Goal: Check status: Check status

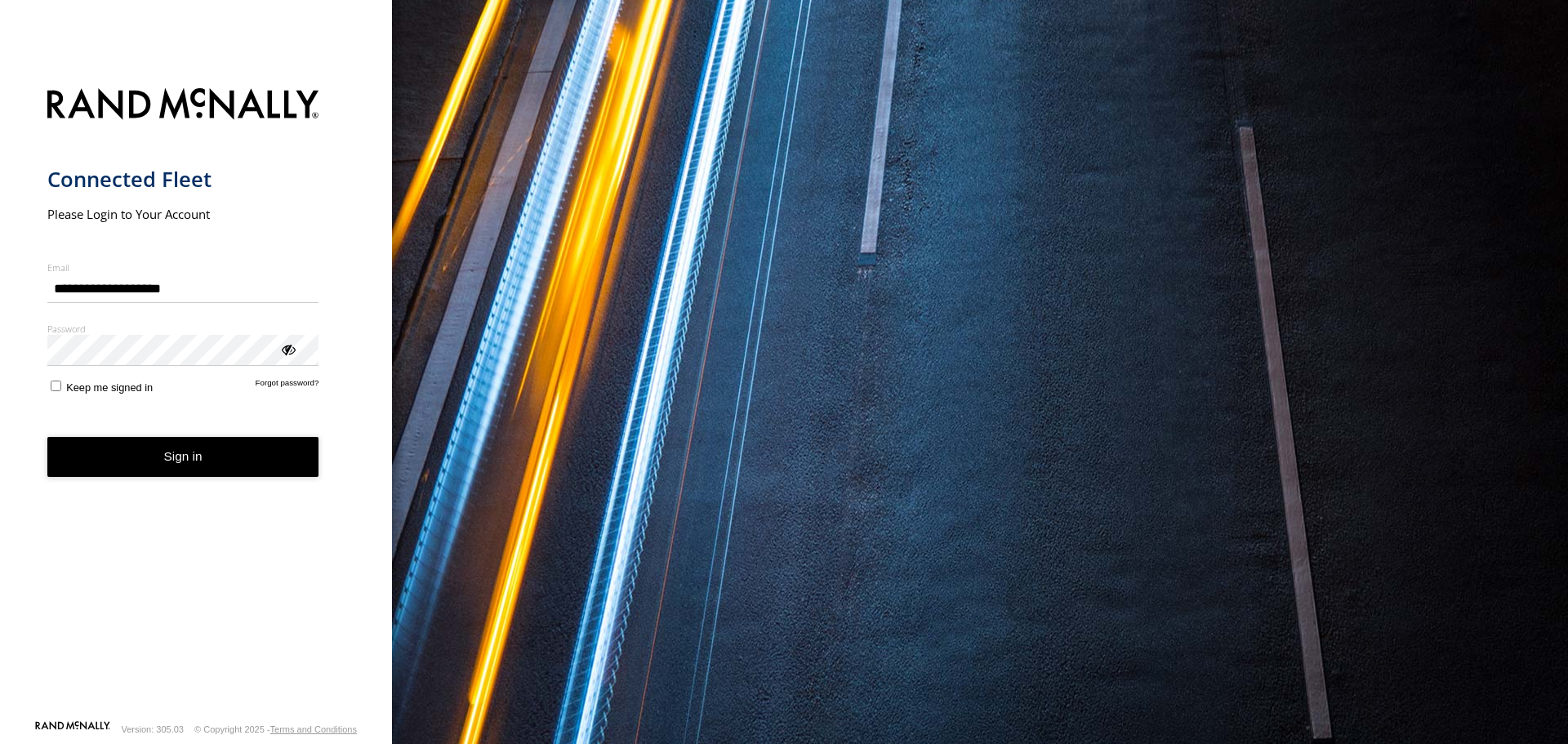
click at [159, 458] on button "Sign in" at bounding box center [183, 457] width 272 height 40
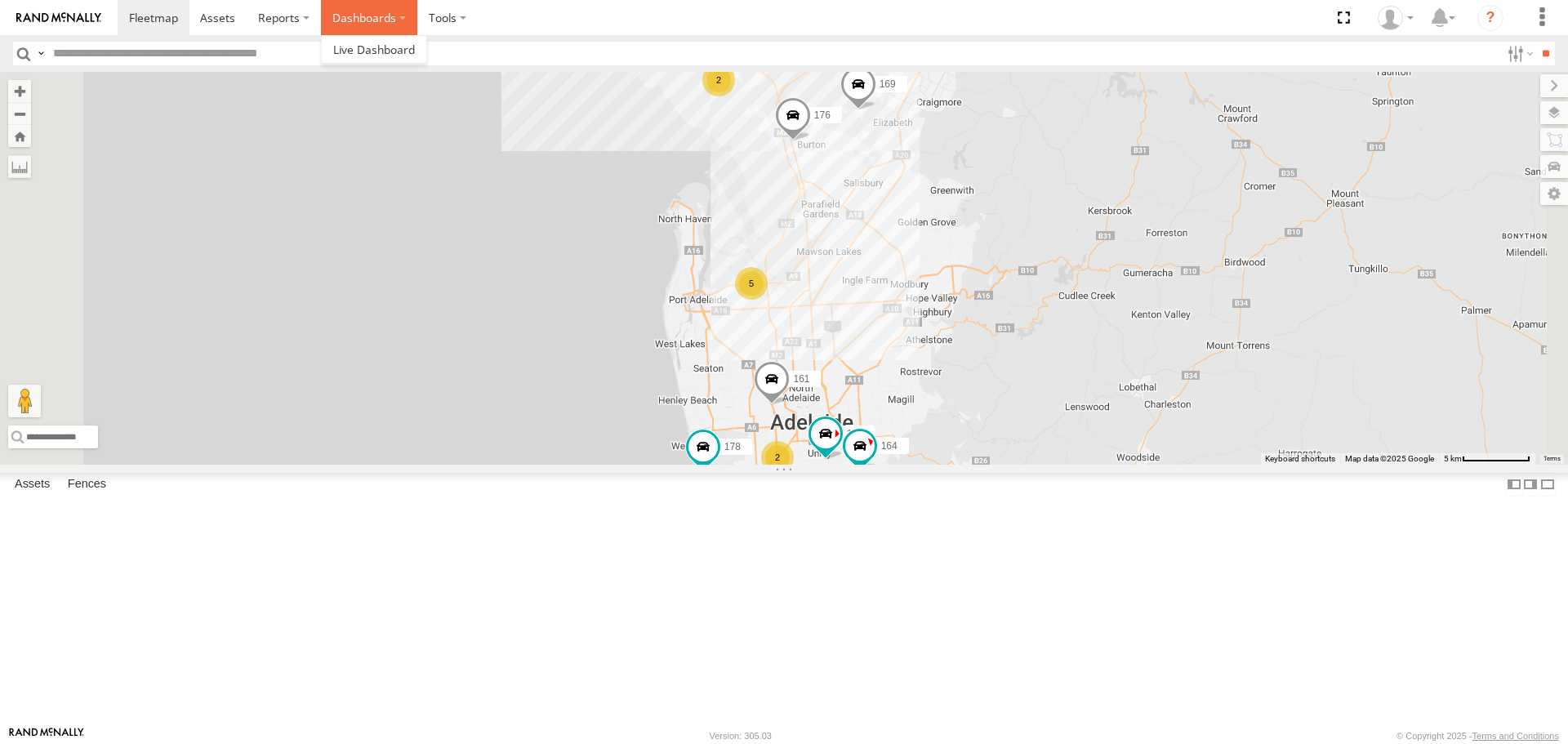
click at [365, 18] on label "Dashboards" at bounding box center [369, 17] width 96 height 35
click at [323, 19] on label "Dashboards" at bounding box center [369, 17] width 96 height 35
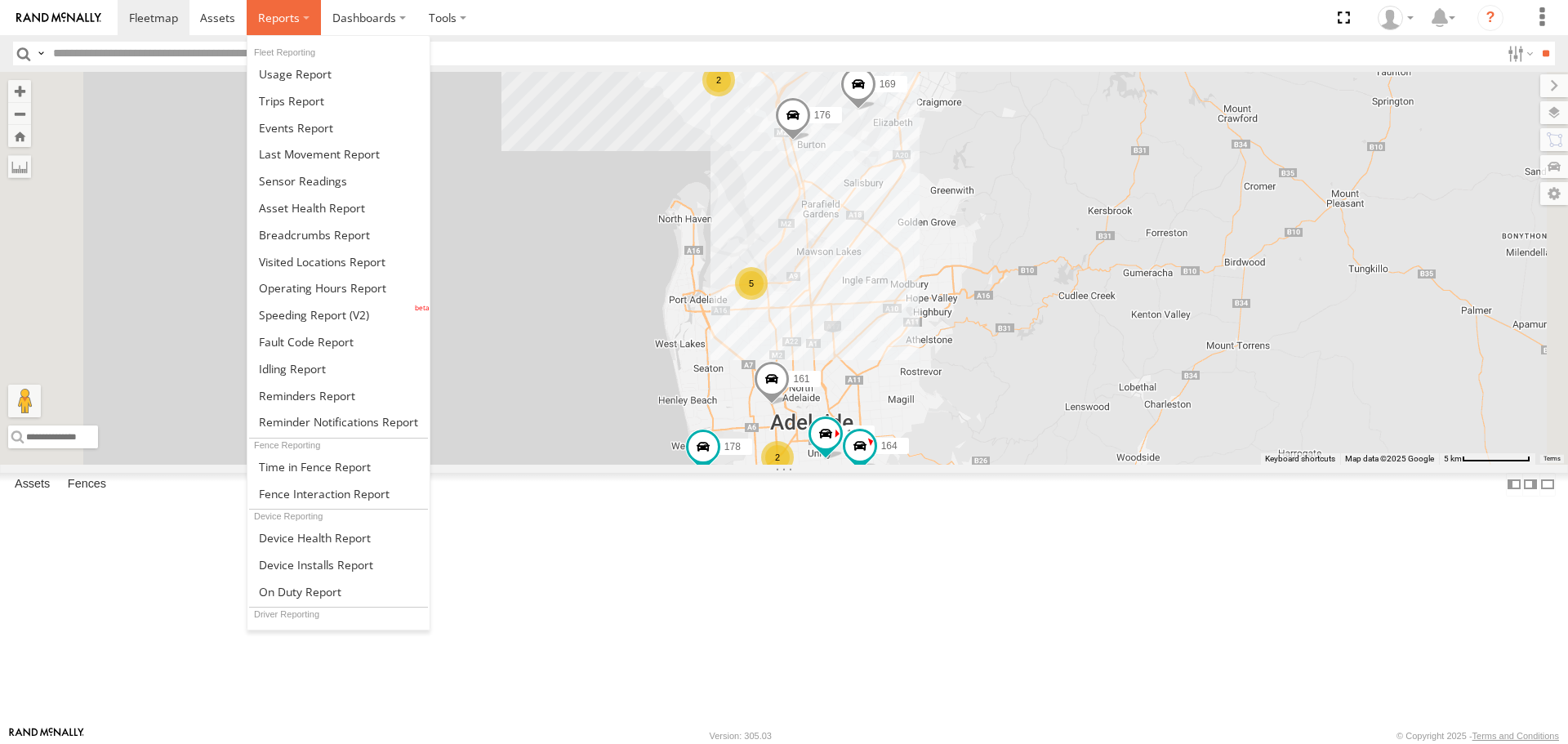
click at [304, 15] on label at bounding box center [284, 17] width 74 height 35
click at [337, 232] on span at bounding box center [314, 235] width 111 height 16
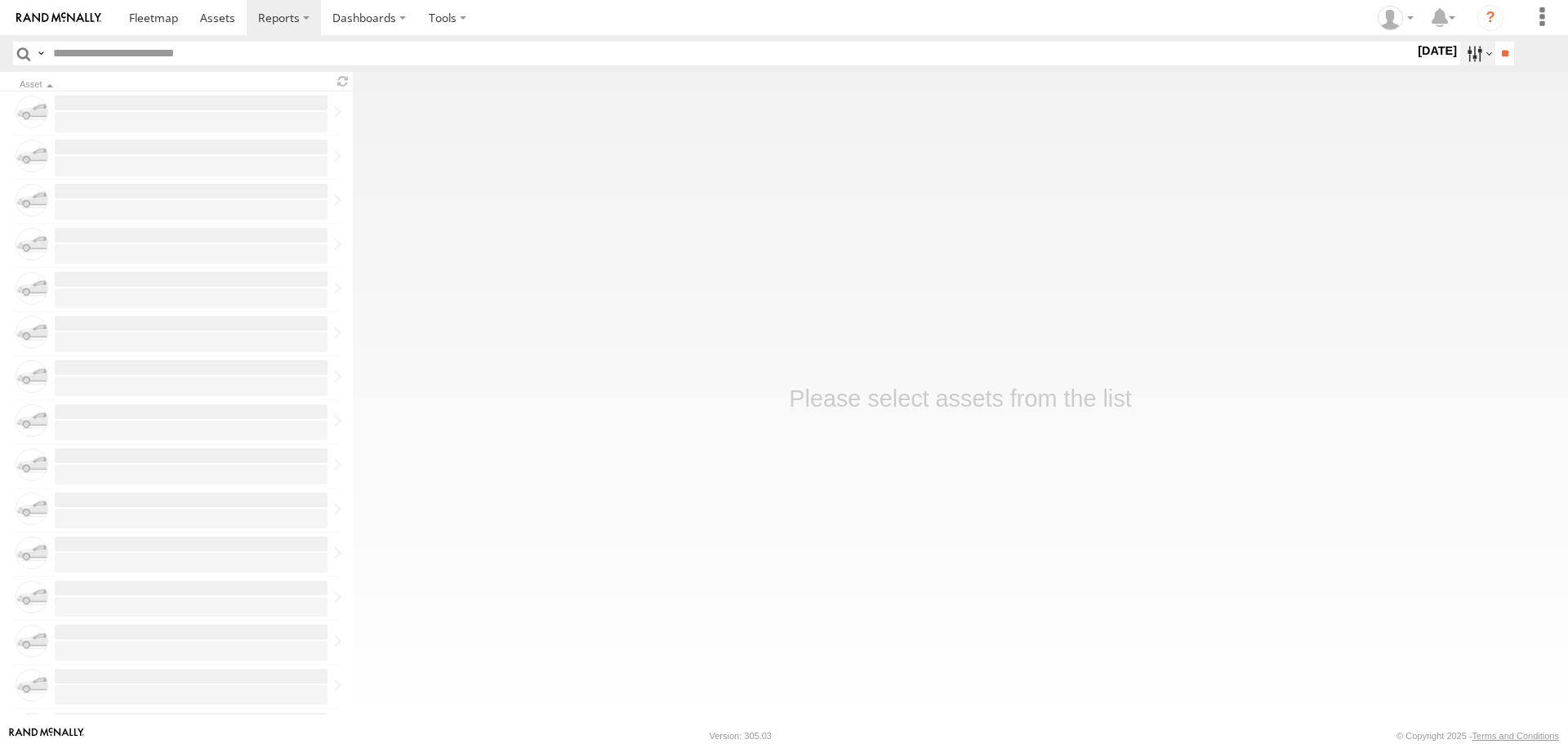
click at [1465, 58] on label at bounding box center [1478, 53] width 35 height 24
click at [0, 0] on label at bounding box center [0, 0] width 0 height 0
click at [1496, 52] on input "**" at bounding box center [1505, 53] width 19 height 24
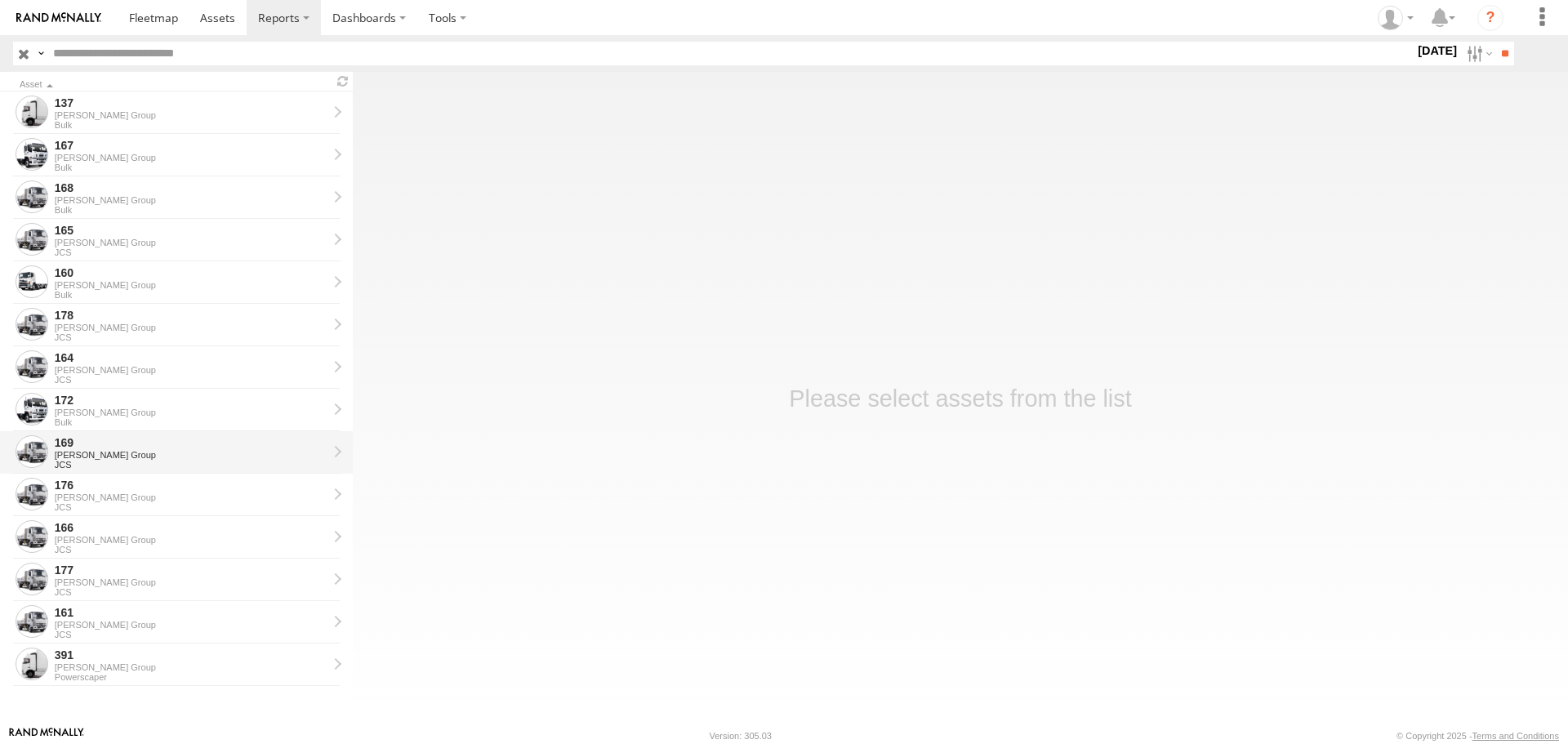
click at [121, 449] on div "169" at bounding box center [191, 443] width 273 height 15
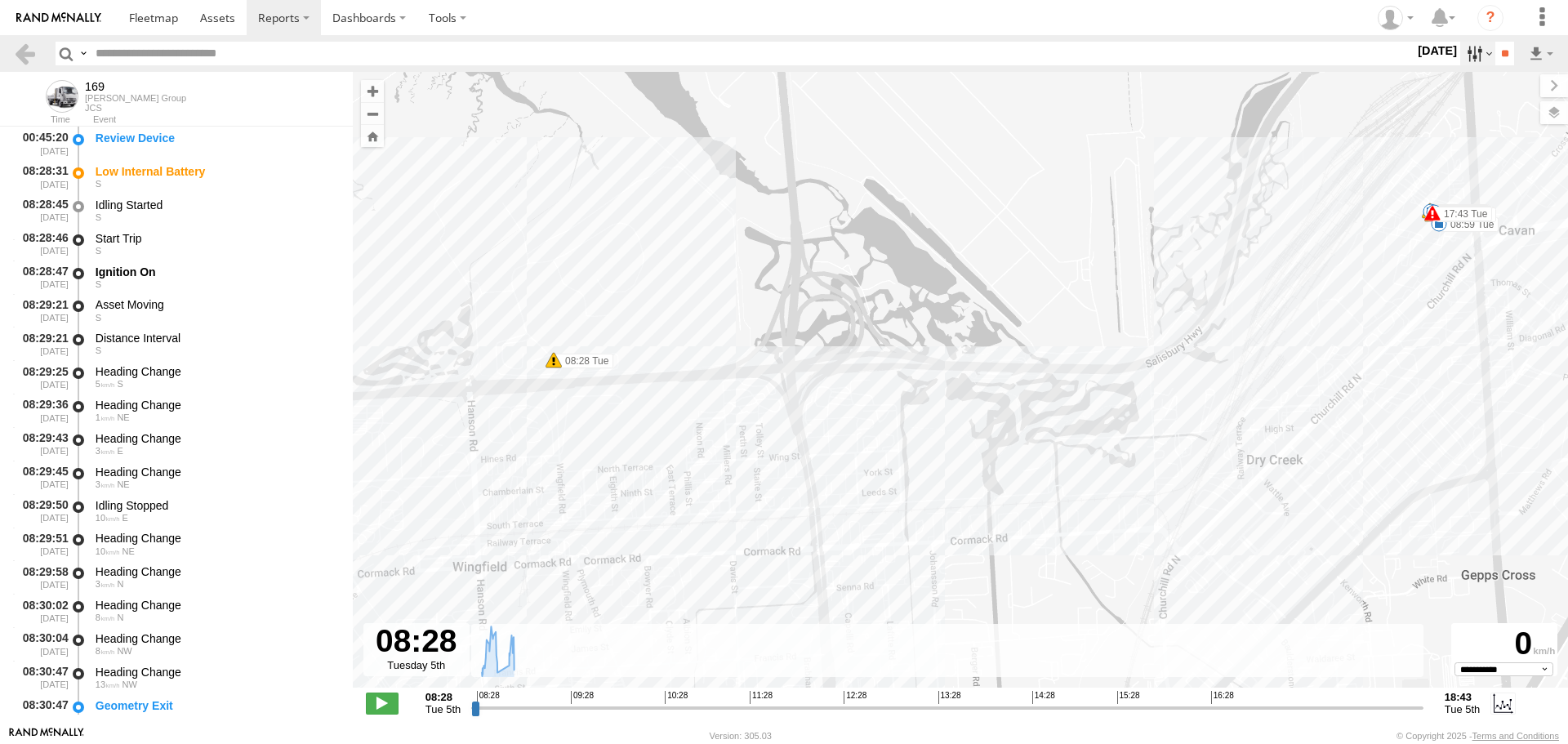
click at [1465, 56] on label at bounding box center [1478, 53] width 35 height 24
click at [0, 0] on label at bounding box center [0, 0] width 0 height 0
click at [1496, 50] on input "**" at bounding box center [1505, 53] width 19 height 24
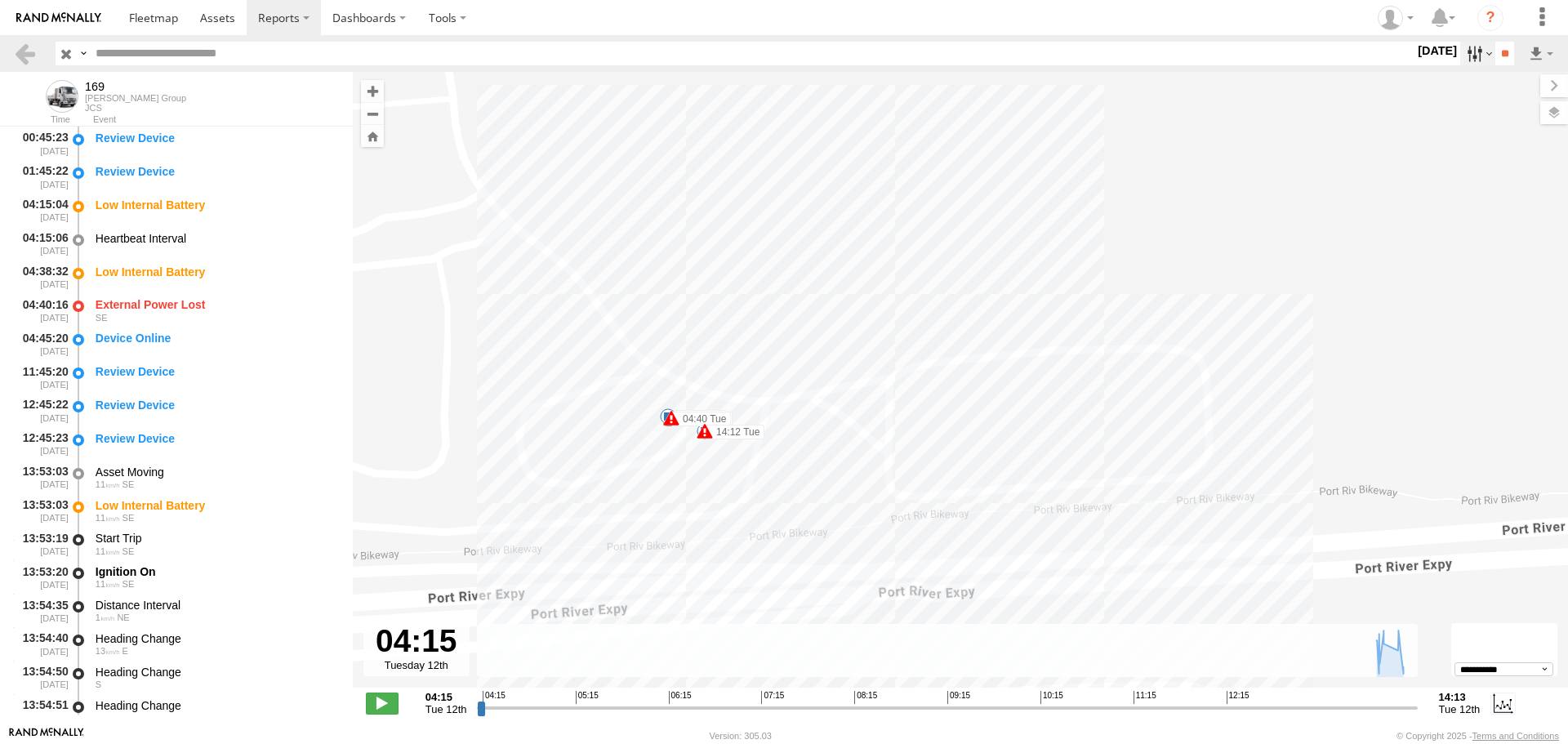
click at [1462, 53] on label at bounding box center [1478, 53] width 35 height 24
click at [0, 0] on label at bounding box center [0, 0] width 0 height 0
click at [0, 0] on label "Close" at bounding box center [0, 0] width 0 height 0
click at [0, 0] on label at bounding box center [0, 0] width 0 height 0
click at [1497, 59] on input "**" at bounding box center [1505, 53] width 19 height 24
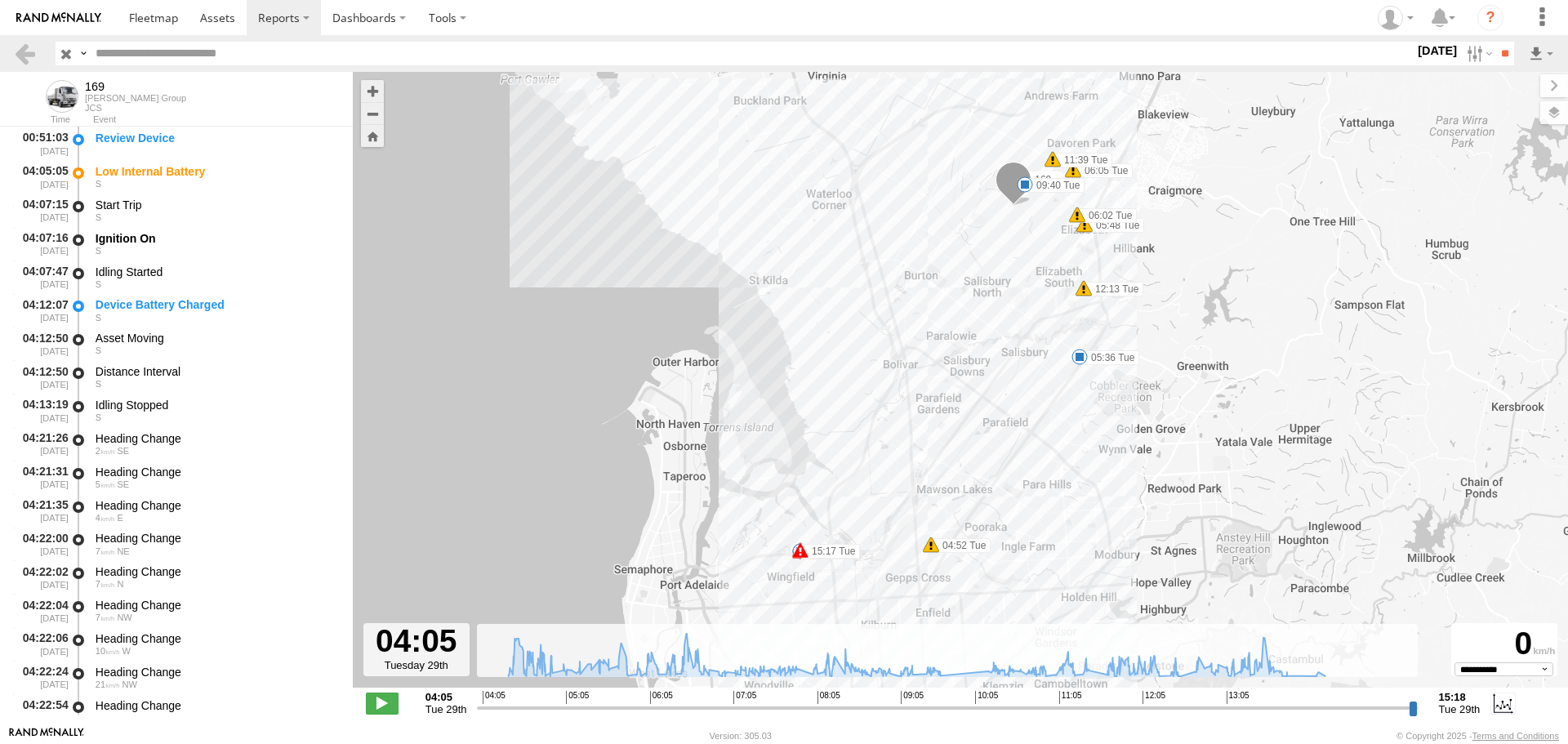
drag, startPoint x: 819, startPoint y: 297, endPoint x: 812, endPoint y: 186, distance: 111.2
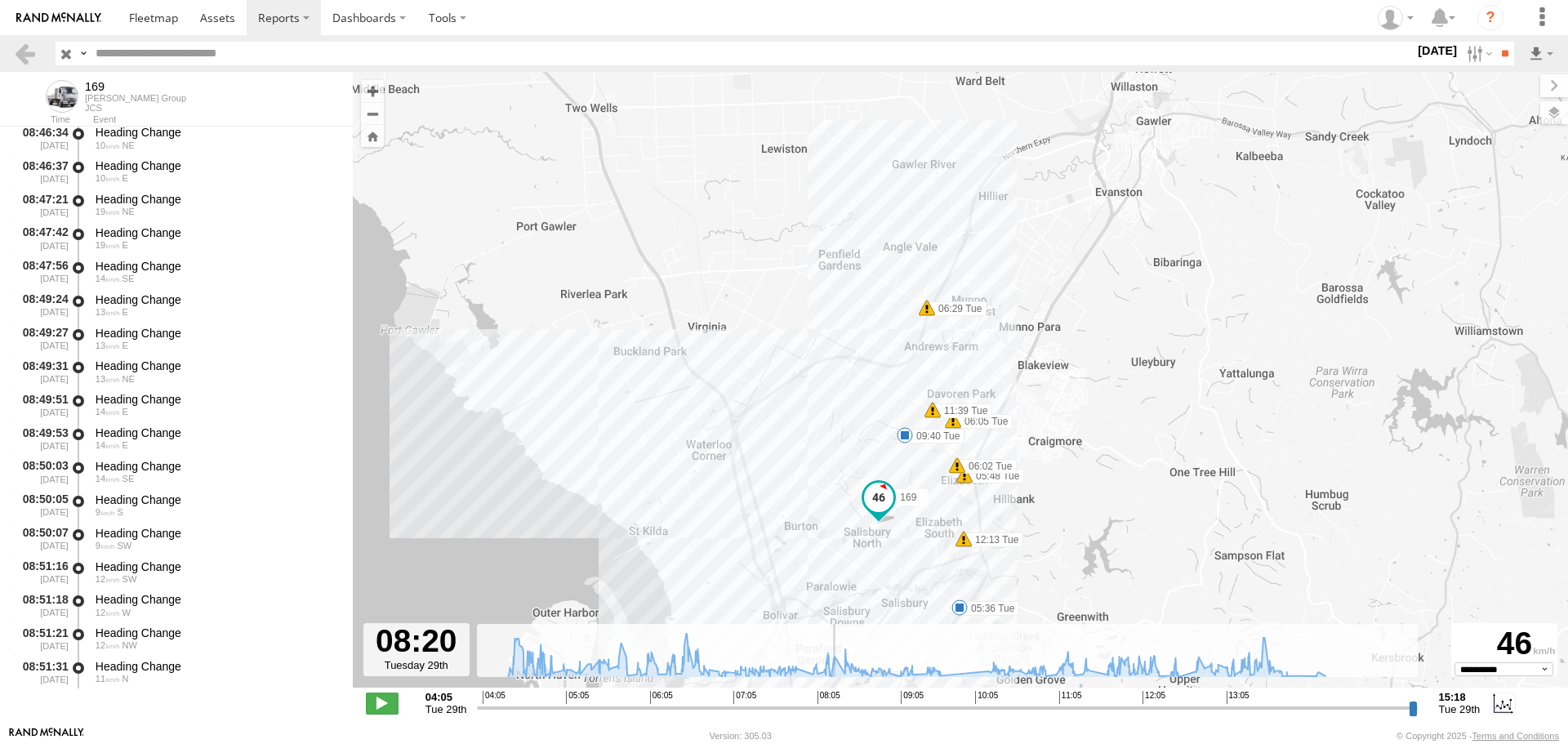
scroll to position [24479, 0]
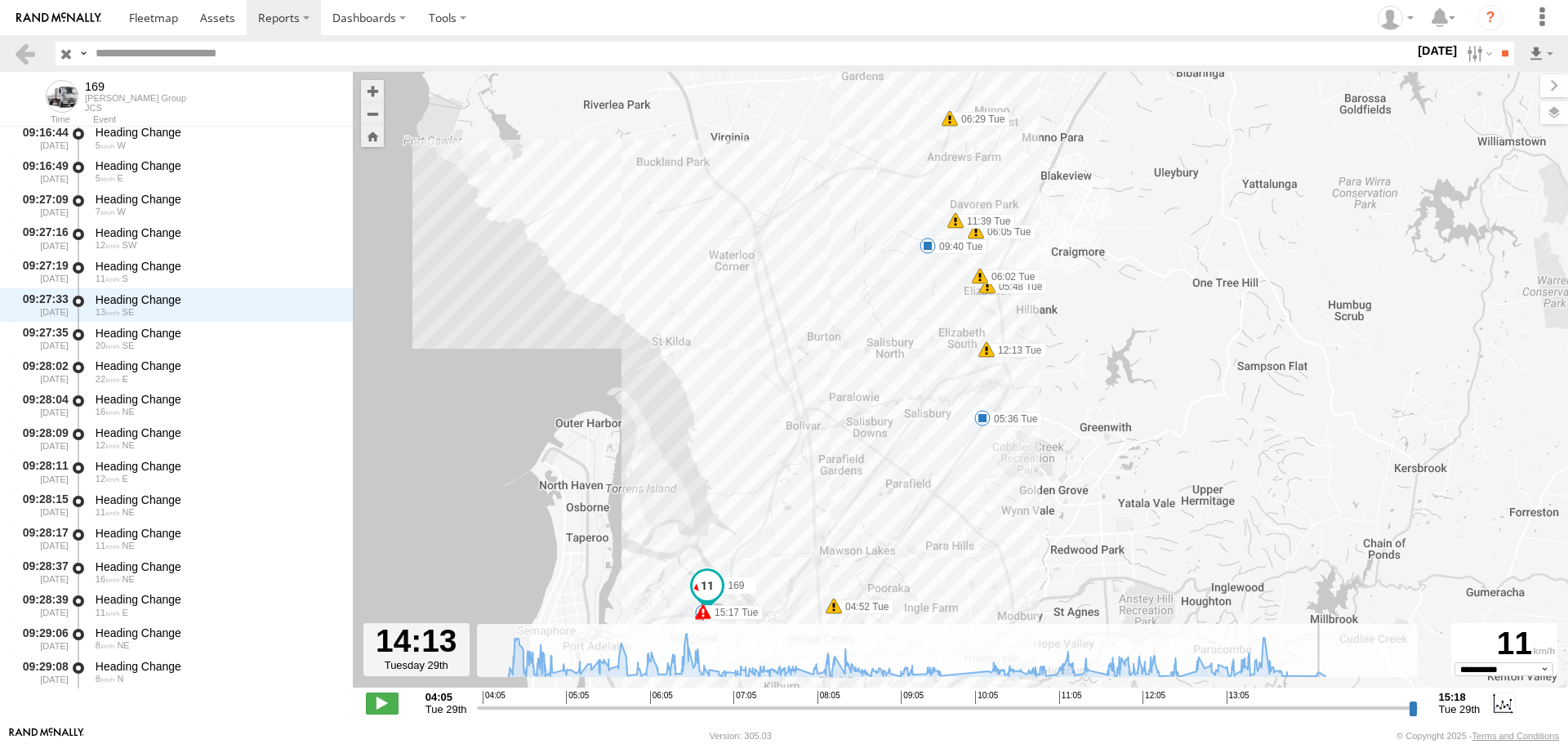
drag, startPoint x: 483, startPoint y: 706, endPoint x: 1322, endPoint y: 680, distance: 839.4
click at [1322, 700] on input "range" at bounding box center [947, 708] width 940 height 16
drag, startPoint x: 1322, startPoint y: 708, endPoint x: 1304, endPoint y: 714, distance: 19.0
click at [1304, 714] on input "range" at bounding box center [947, 708] width 940 height 16
type input "**********"
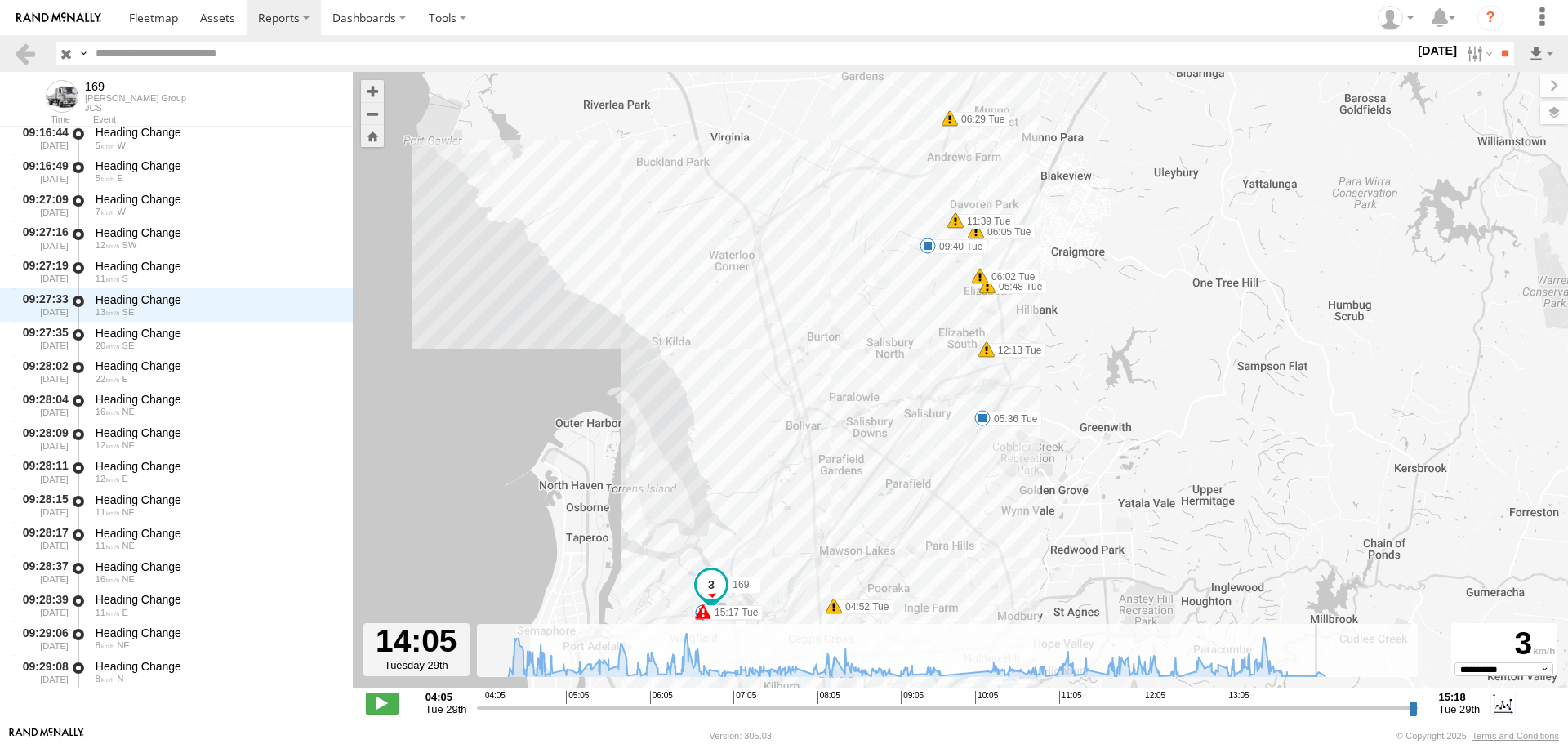
click at [1312, 715] on input "range" at bounding box center [947, 708] width 940 height 16
